Goal: Check status: Check status

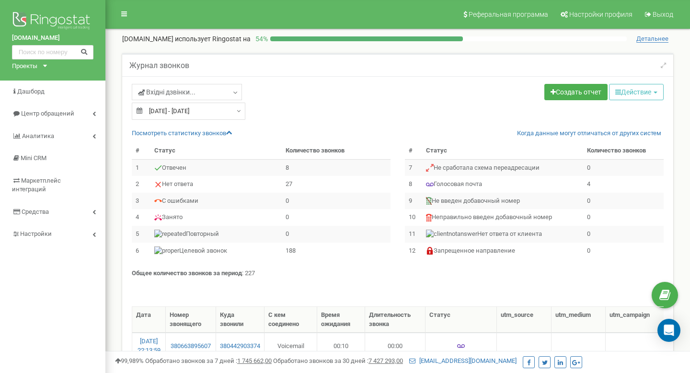
select select "50"
drag, startPoint x: 177, startPoint y: 109, endPoint x: 167, endPoint y: 109, distance: 9.6
click at [177, 110] on input "[DATE] - [DATE]" at bounding box center [189, 111] width 114 height 17
click at [172, 113] on input "[DATE] - [DATE]" at bounding box center [189, 111] width 114 height 17
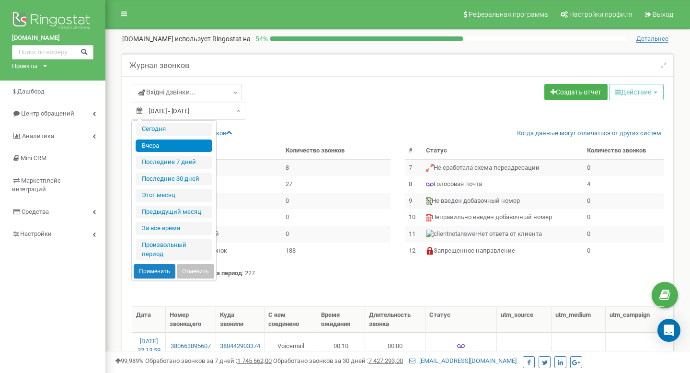
click at [169, 113] on input "[DATE] - [DATE]" at bounding box center [189, 111] width 114 height 17
click at [165, 132] on li "Сегодня" at bounding box center [174, 129] width 77 height 13
type input "[DATE] - [DATE]"
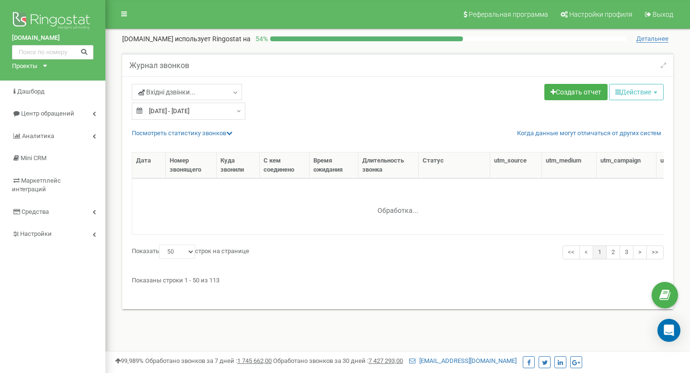
select select "50"
